Goal: Task Accomplishment & Management: Manage account settings

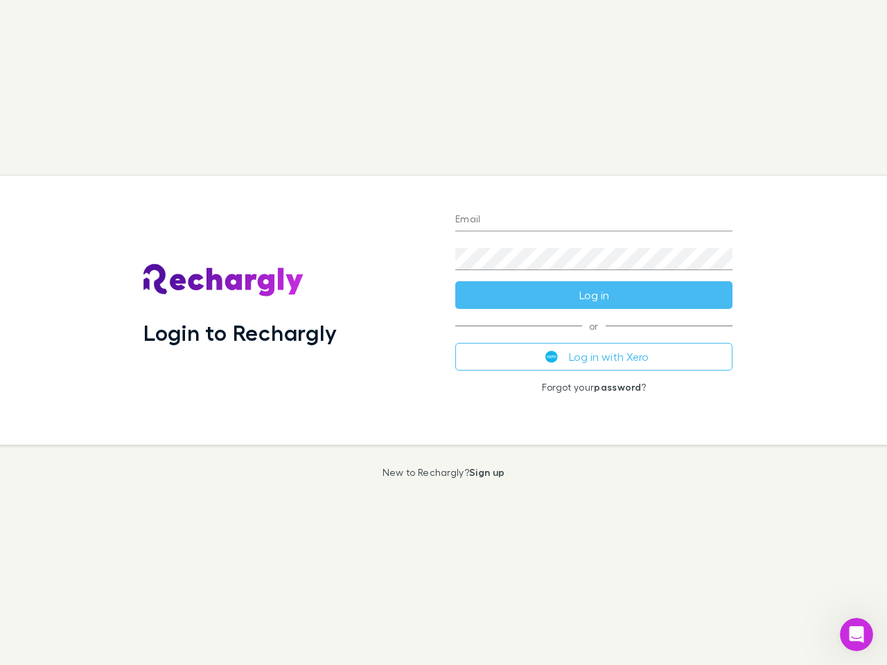
click at [444, 333] on div "Login to Rechargly" at bounding box center [288, 310] width 312 height 269
click at [594, 220] on input "Email" at bounding box center [593, 220] width 277 height 22
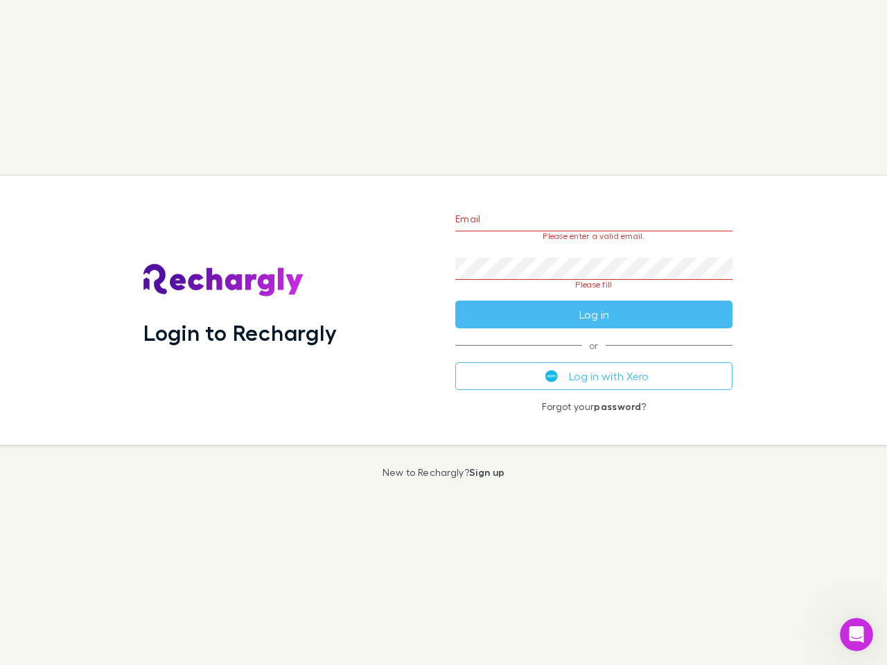
click at [594, 295] on form "Email Please enter a valid email. Password Please fill Log in" at bounding box center [593, 263] width 277 height 130
click at [594, 357] on div "Email Please enter a valid email. Password Please fill Log in or Log in with Xe…" at bounding box center [593, 310] width 299 height 269
click at [857, 635] on icon "Open Intercom Messenger" at bounding box center [857, 635] width 23 height 23
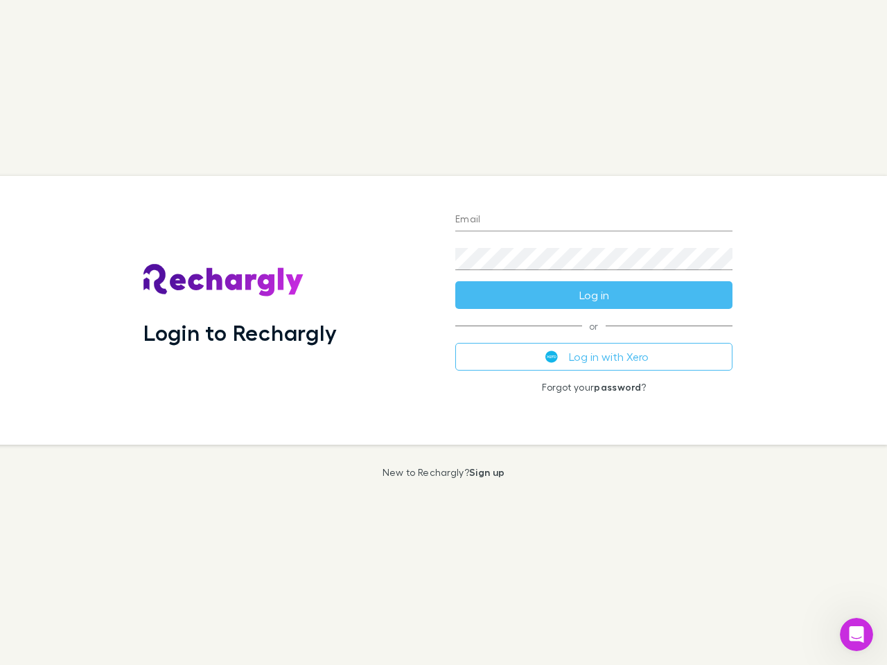
click at [444, 333] on div "Login to Rechargly" at bounding box center [288, 310] width 312 height 269
click at [594, 220] on input "Email" at bounding box center [593, 220] width 277 height 22
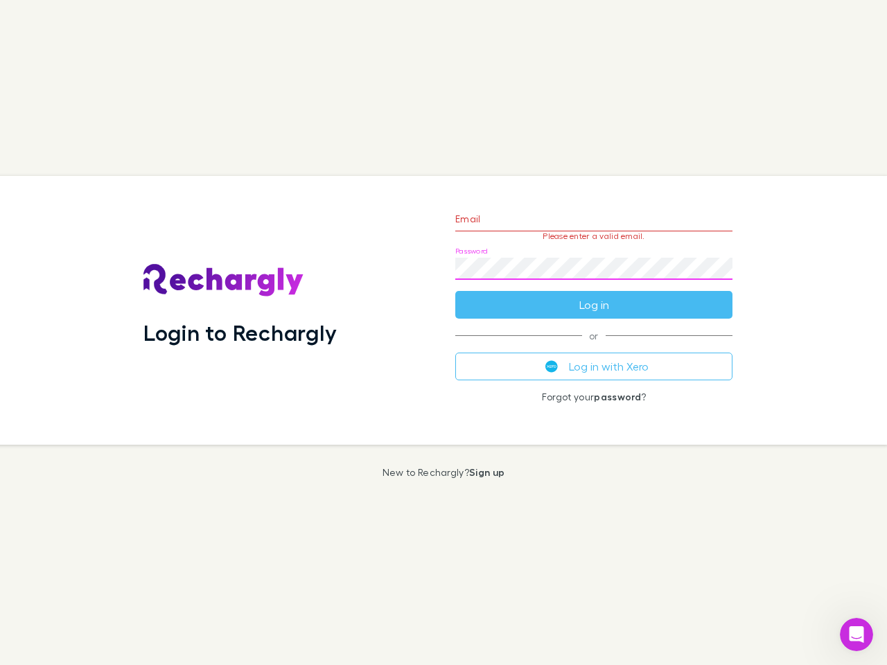
click at [594, 295] on form "Email Please enter a valid email. Password Log in" at bounding box center [593, 258] width 277 height 121
